Goal: Find specific page/section

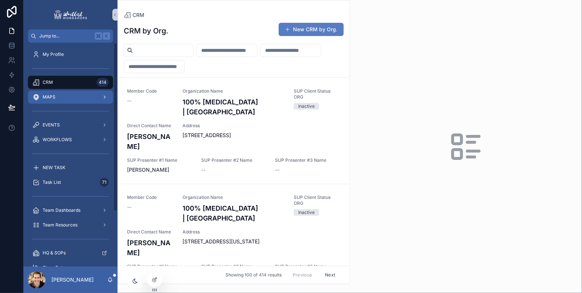
click at [49, 99] on span "MAPS" at bounding box center [49, 97] width 13 height 6
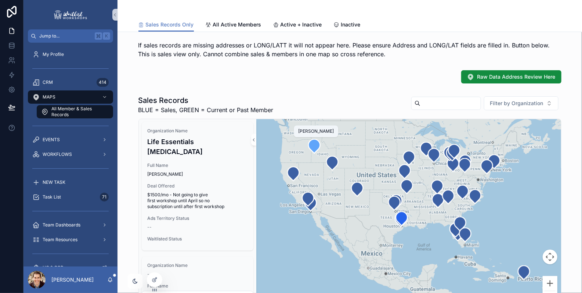
click at [312, 150] on icon "scrollable content" at bounding box center [314, 146] width 12 height 14
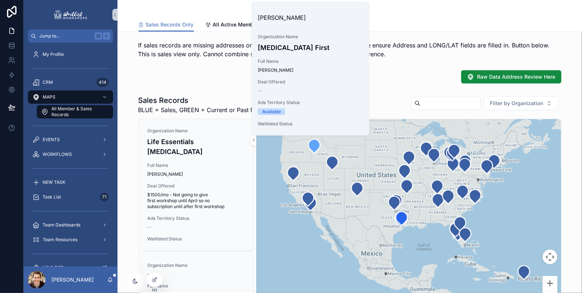
click at [382, 47] on span "If sales records are missing addresses or LONG/LATT it will not appear here. Pl…" at bounding box center [343, 49] width 411 height 16
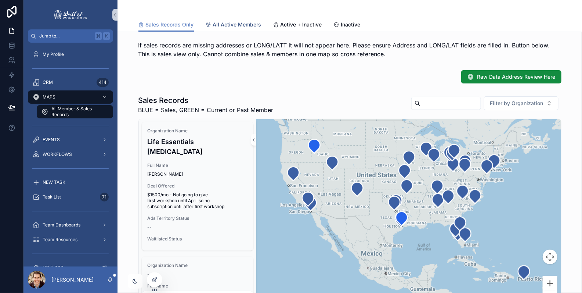
click at [243, 22] on span "All Active Members" at bounding box center [237, 24] width 48 height 7
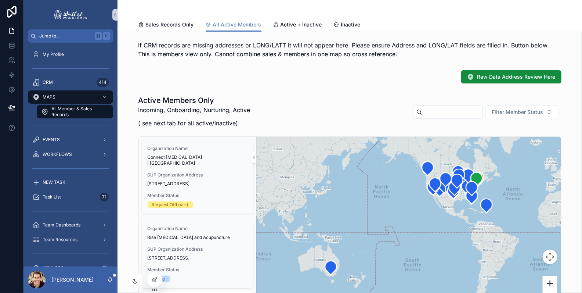
click at [555, 280] on button "Zoom in" at bounding box center [549, 283] width 15 height 15
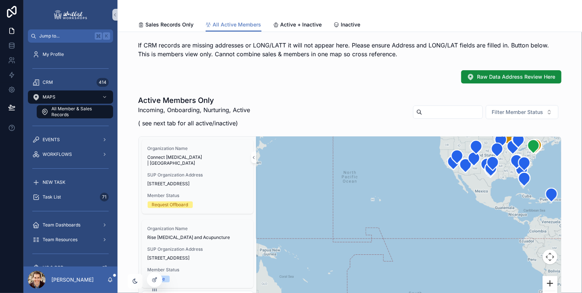
click at [555, 280] on button "Zoom in" at bounding box center [549, 283] width 15 height 15
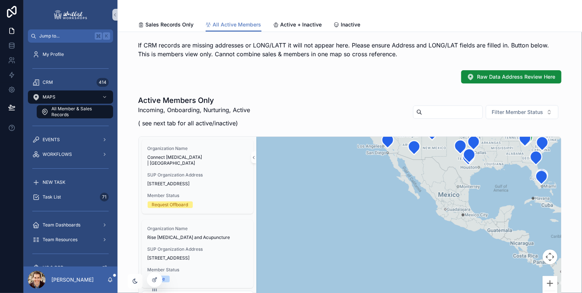
drag, startPoint x: 491, startPoint y: 219, endPoint x: 370, endPoint y: 266, distance: 130.0
click at [370, 266] on div "scrollable content" at bounding box center [408, 226] width 305 height 178
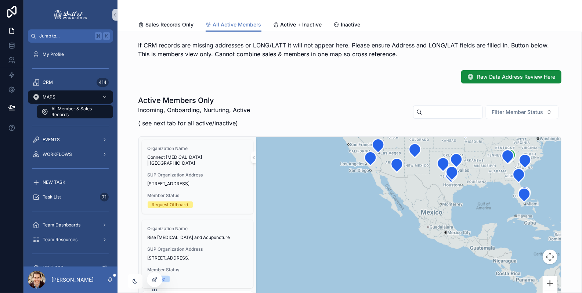
drag, startPoint x: 384, startPoint y: 222, endPoint x: 332, endPoint y: 280, distance: 78.2
click at [332, 280] on div "scrollable content" at bounding box center [408, 226] width 305 height 178
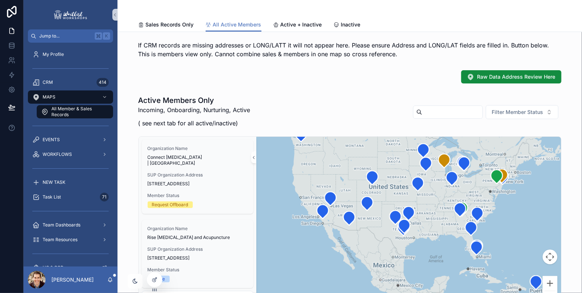
drag, startPoint x: 346, startPoint y: 177, endPoint x: 346, endPoint y: 194, distance: 16.5
click at [346, 194] on div "scrollable content" at bounding box center [408, 226] width 305 height 178
